Goal: Information Seeking & Learning: Check status

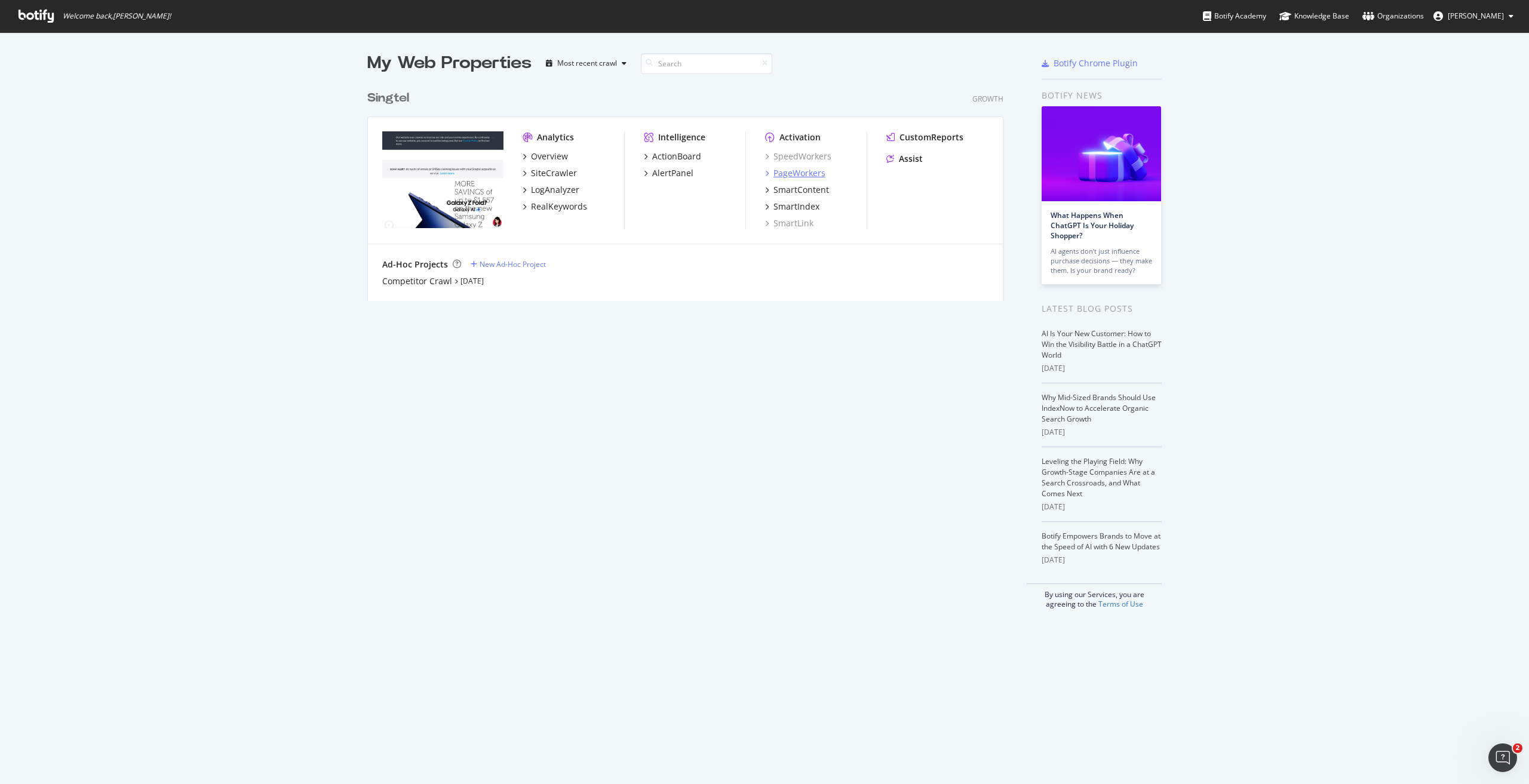
click at [805, 170] on div "PageWorkers" at bounding box center [800, 173] width 52 height 12
